Goal: Information Seeking & Learning: Learn about a topic

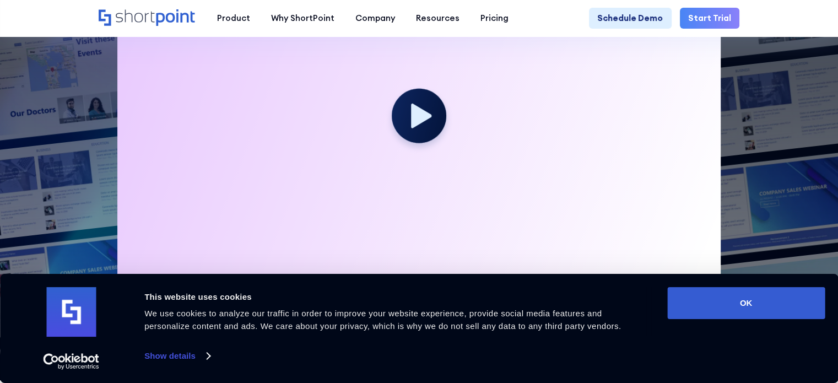
scroll to position [55, 0]
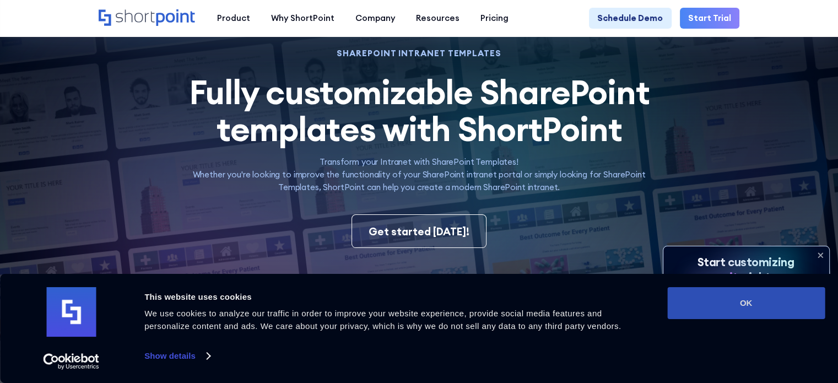
click at [716, 303] on button "OK" at bounding box center [745, 303] width 157 height 32
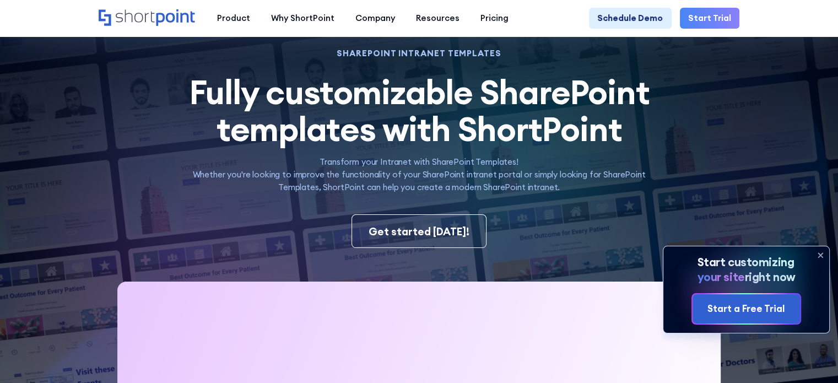
scroll to position [0, 0]
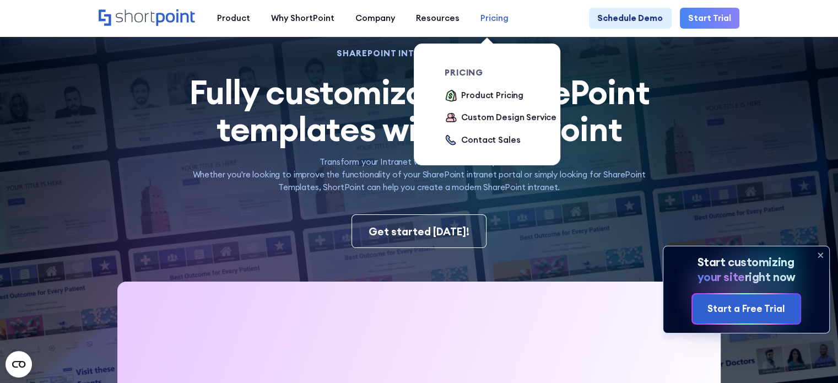
click at [488, 18] on div "Pricing" at bounding box center [494, 18] width 28 height 13
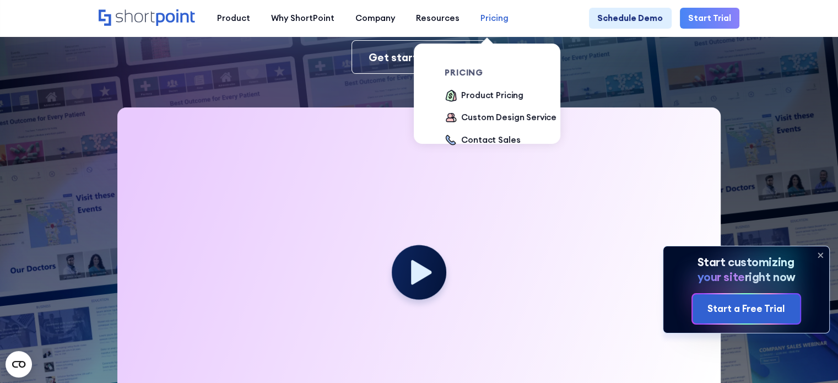
scroll to position [275, 0]
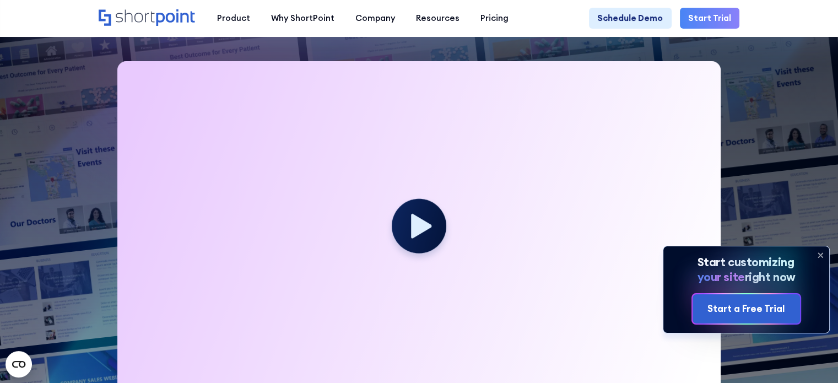
click at [753, 96] on img at bounding box center [397, 0] width 879 height 551
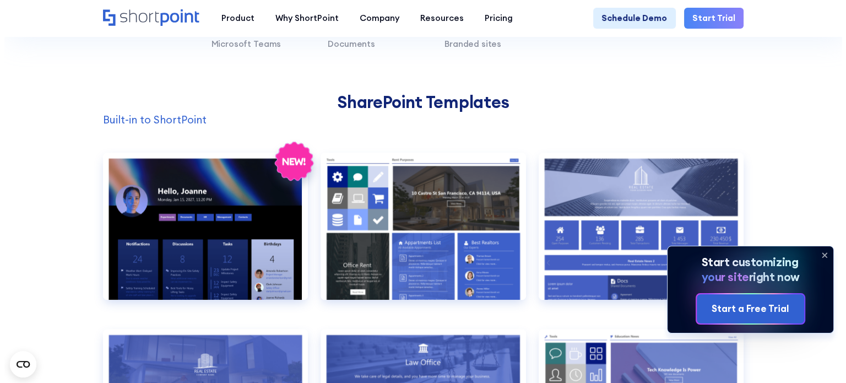
scroll to position [881, 0]
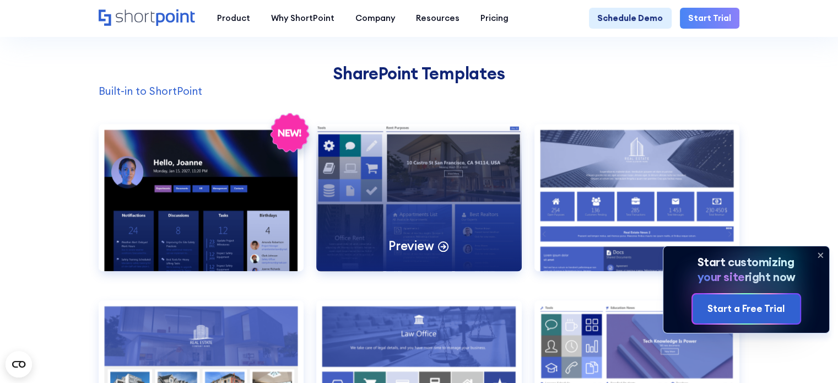
click at [357, 181] on div "Preview" at bounding box center [418, 197] width 205 height 146
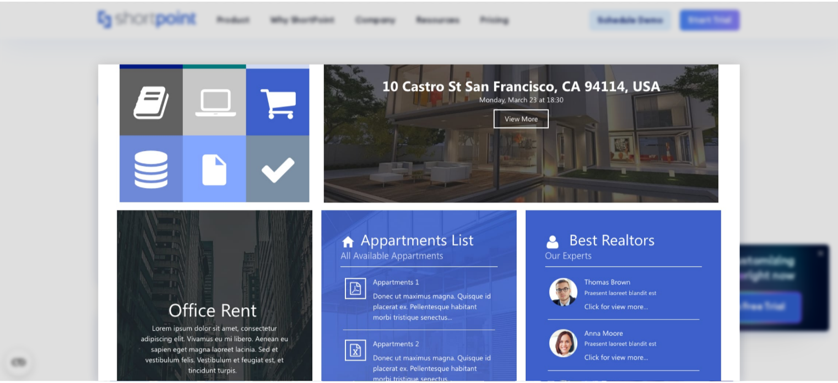
scroll to position [0, 0]
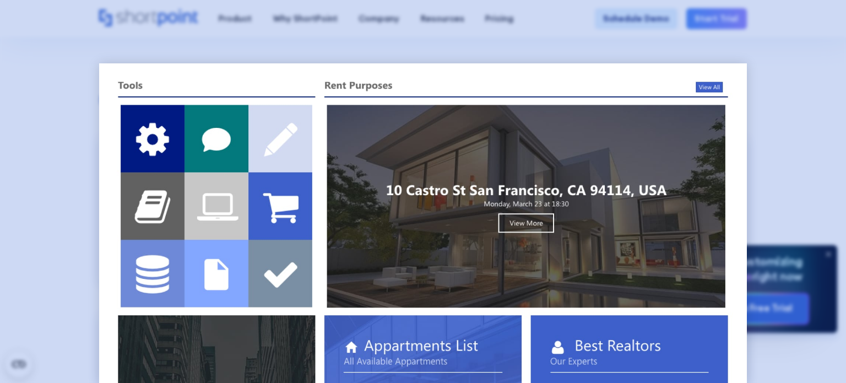
click at [786, 77] on div at bounding box center [423, 191] width 846 height 383
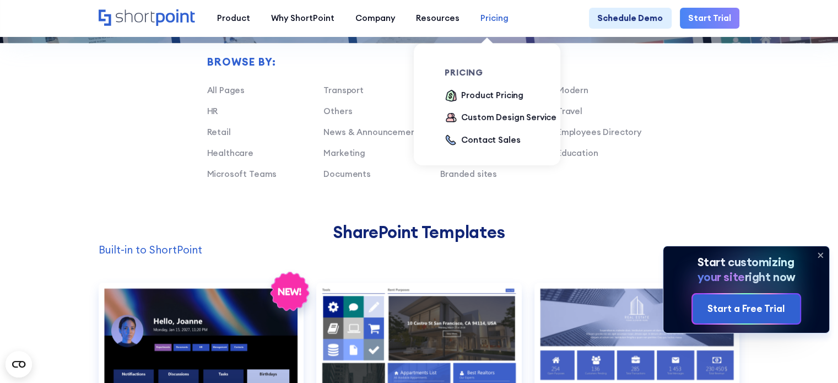
scroll to position [716, 0]
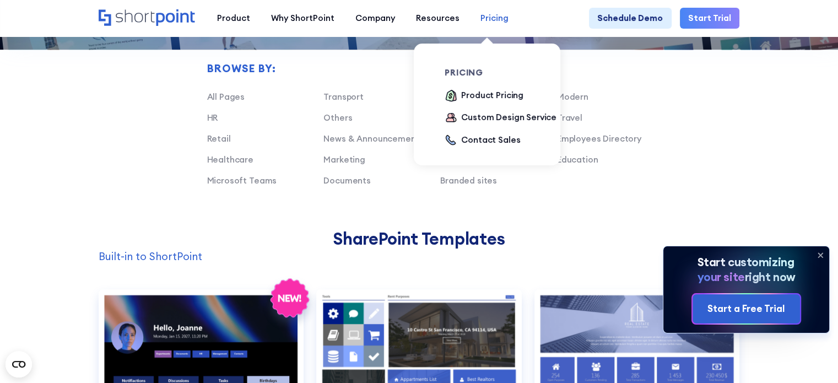
click at [485, 20] on div "Pricing" at bounding box center [494, 18] width 28 height 13
click at [487, 96] on div "Product Pricing" at bounding box center [492, 95] width 62 height 13
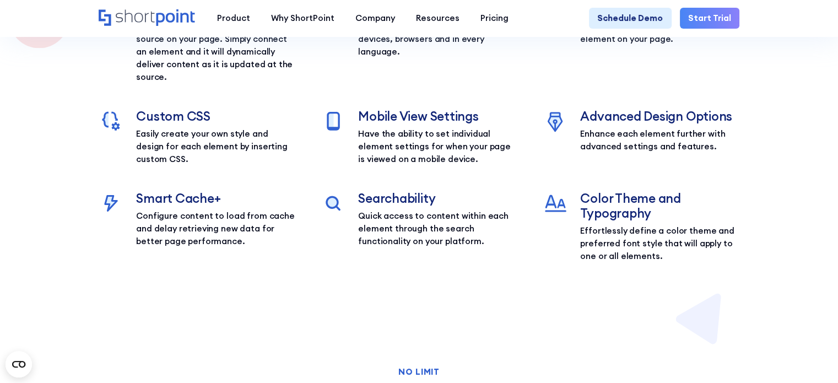
scroll to position [1586, 0]
